Goal: Task Accomplishment & Management: Manage account settings

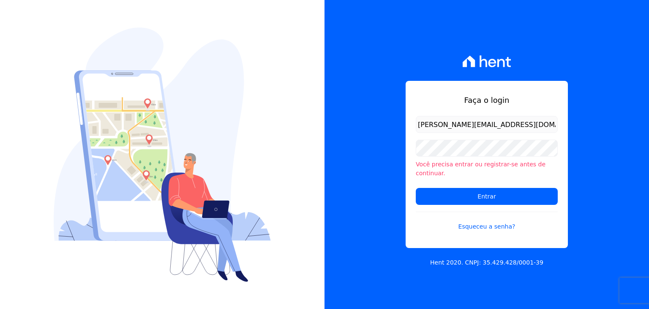
click at [442, 191] on input "Entrar" at bounding box center [487, 196] width 142 height 17
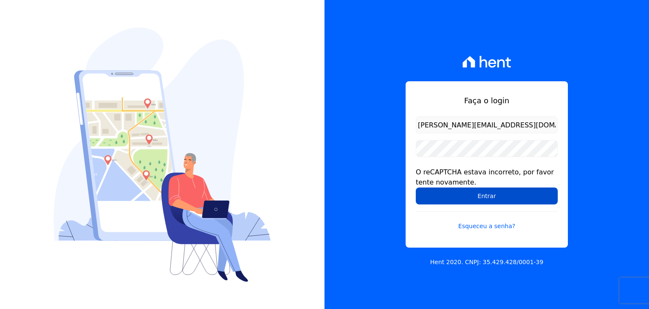
click at [442, 194] on input "Entrar" at bounding box center [487, 195] width 142 height 17
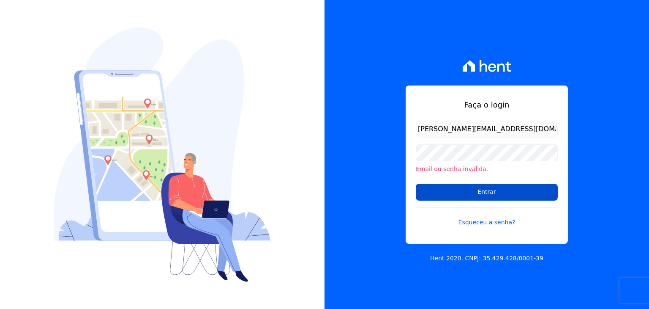
drag, startPoint x: 0, startPoint y: 0, endPoint x: 442, endPoint y: 194, distance: 482.3
click at [442, 194] on input "Entrar" at bounding box center [487, 191] width 142 height 17
